Goal: Navigation & Orientation: Find specific page/section

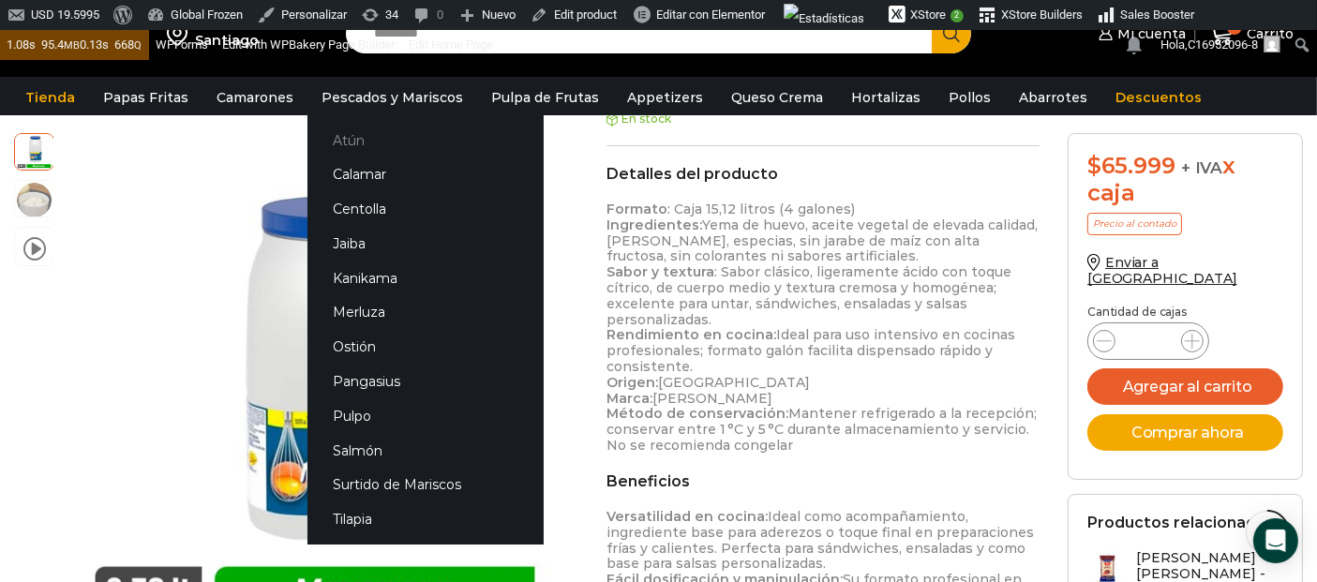
click at [345, 142] on link "Atún" at bounding box center [425, 140] width 236 height 35
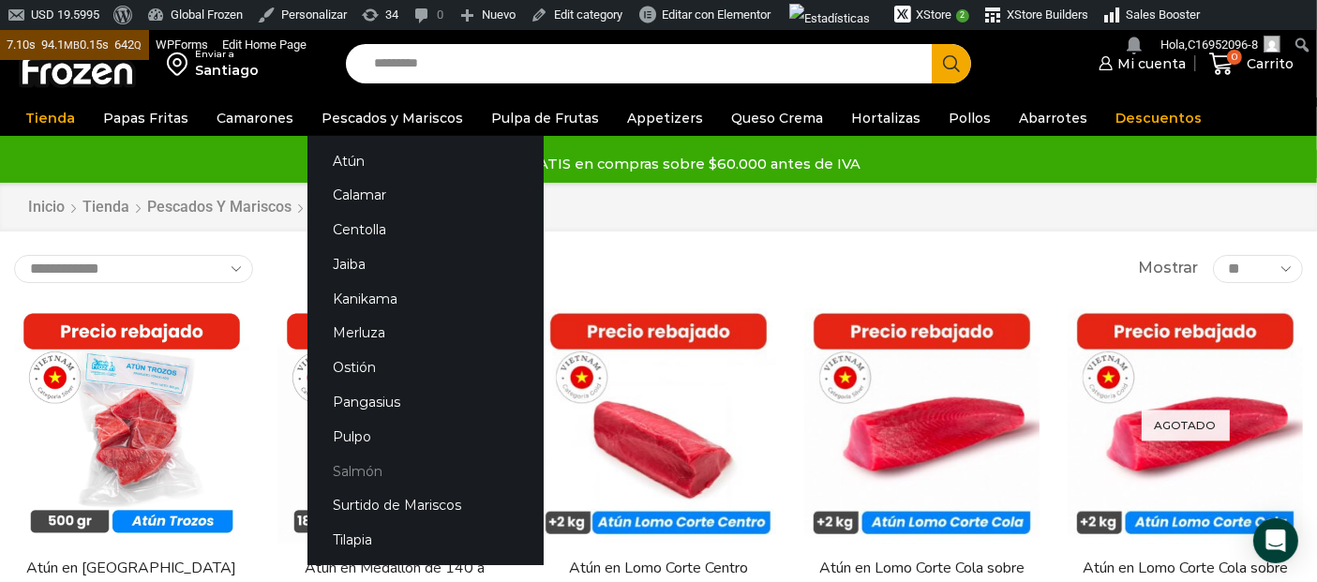
click at [362, 475] on link "Salmón" at bounding box center [425, 471] width 236 height 35
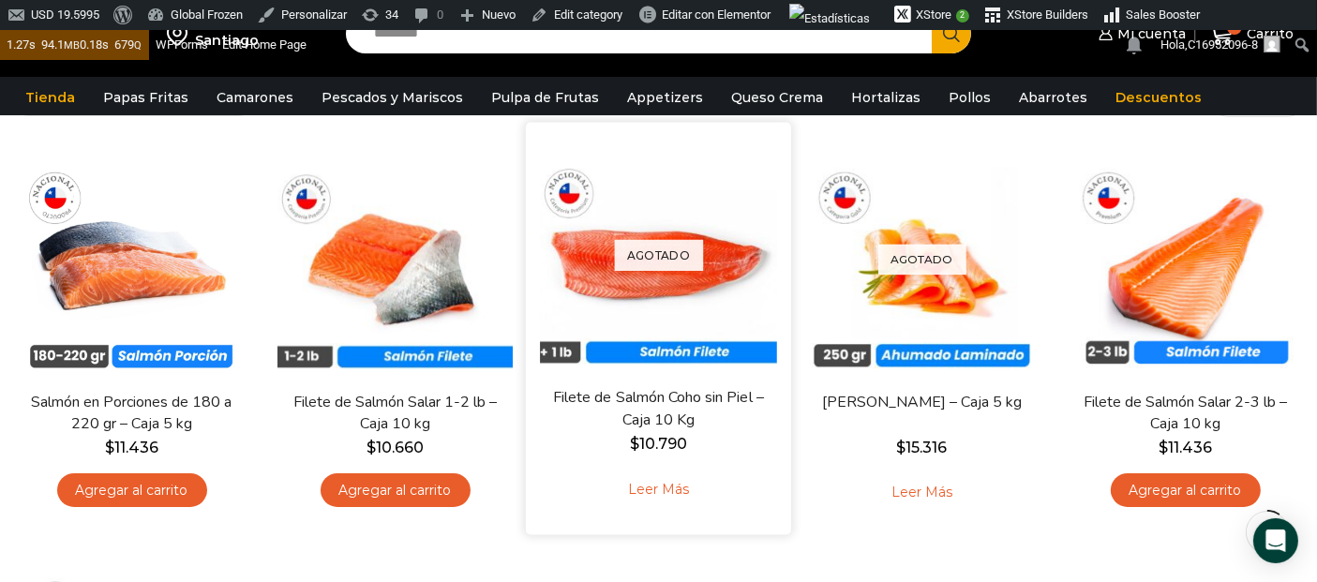
scroll to position [208, 0]
